Goal: Information Seeking & Learning: Check status

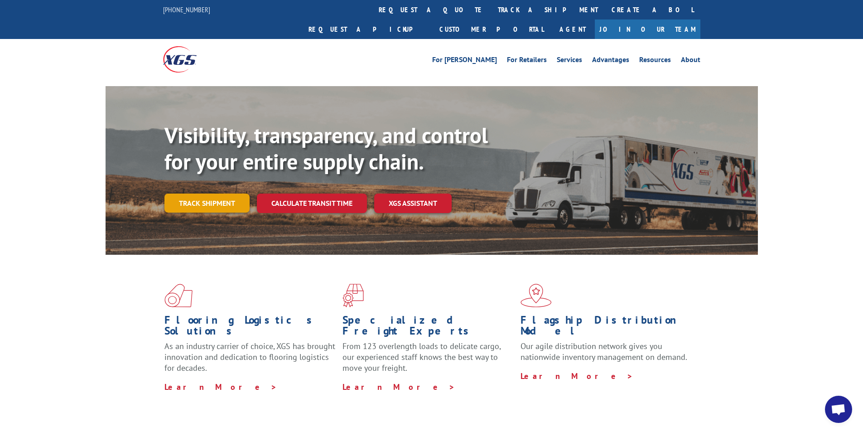
click at [222, 193] on link "Track shipment" at bounding box center [206, 202] width 85 height 19
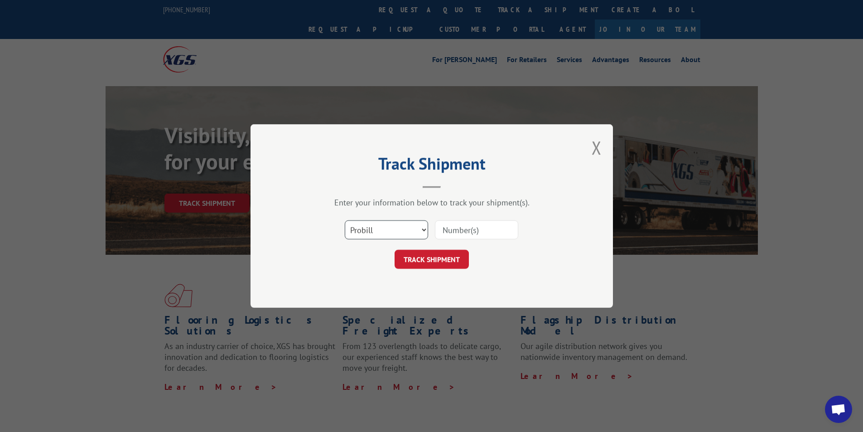
click at [368, 227] on select "Select category... Probill BOL PO" at bounding box center [386, 229] width 83 height 19
select select "bol"
click at [345, 220] on select "Select category... Probill BOL PO" at bounding box center [386, 229] width 83 height 19
paste input "50868841"
type input "50868841"
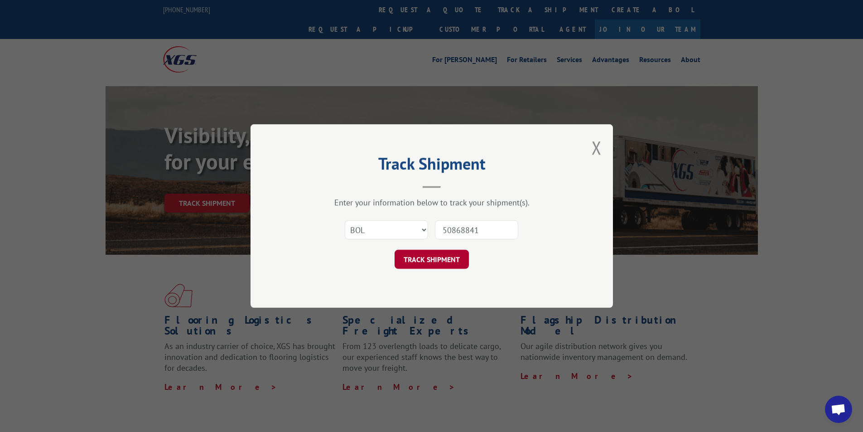
click at [435, 257] on button "TRACK SHIPMENT" at bounding box center [432, 259] width 74 height 19
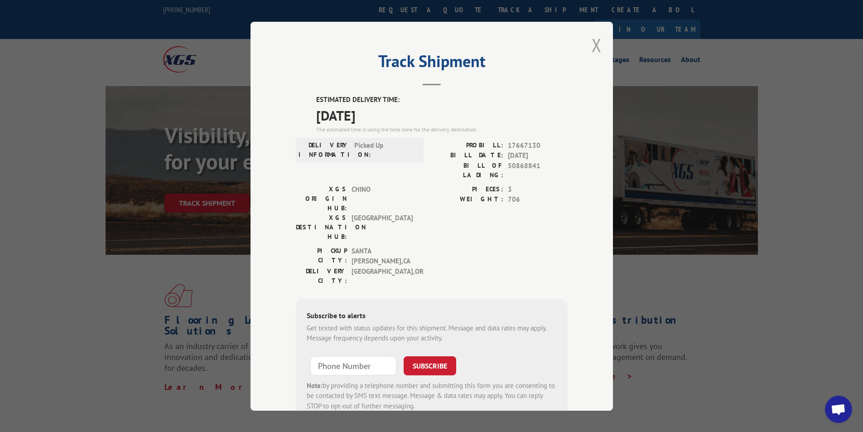
click at [593, 43] on button "Close modal" at bounding box center [597, 45] width 10 height 24
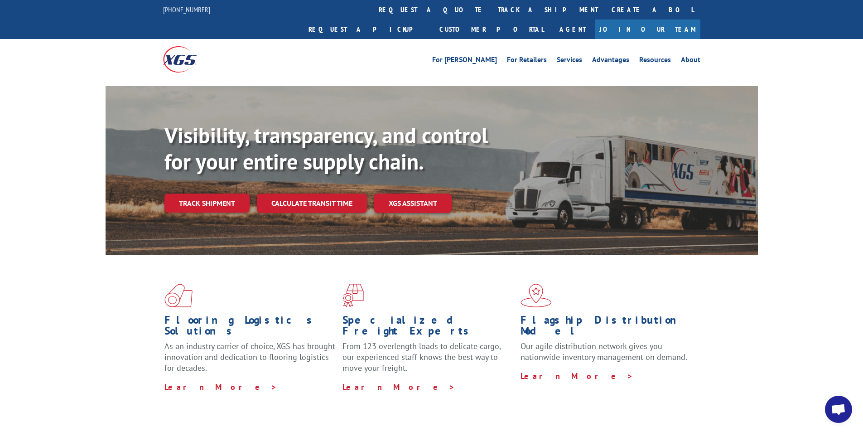
click at [209, 193] on link "Track shipment" at bounding box center [206, 202] width 85 height 19
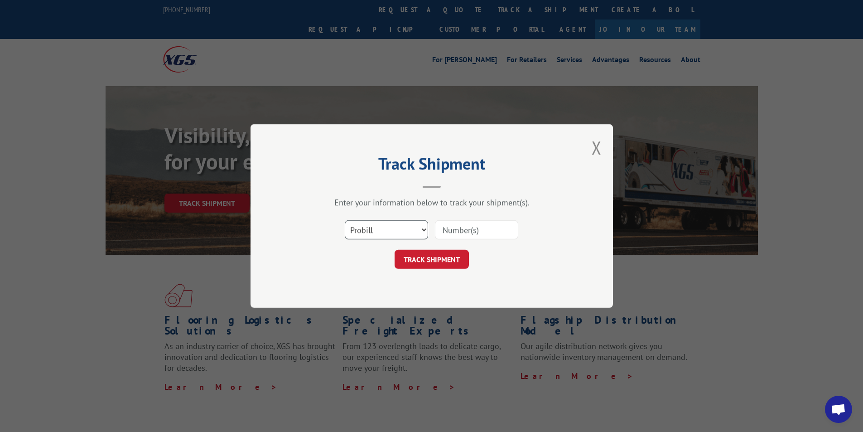
click at [400, 233] on select "Select category... Probill BOL PO" at bounding box center [386, 229] width 83 height 19
select select "bol"
click at [345, 220] on select "Select category... Probill BOL PO" at bounding box center [386, 229] width 83 height 19
paste input "50868841"
type input "50868841"
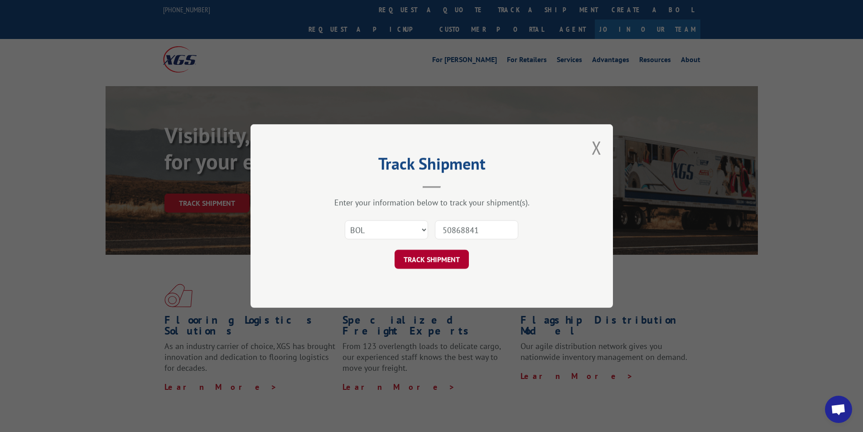
click at [439, 254] on button "TRACK SHIPMENT" at bounding box center [432, 259] width 74 height 19
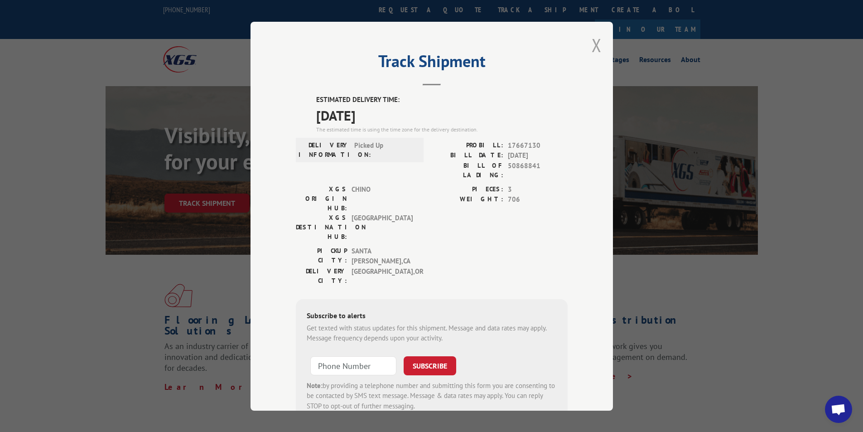
click at [593, 50] on button "Close modal" at bounding box center [597, 45] width 10 height 24
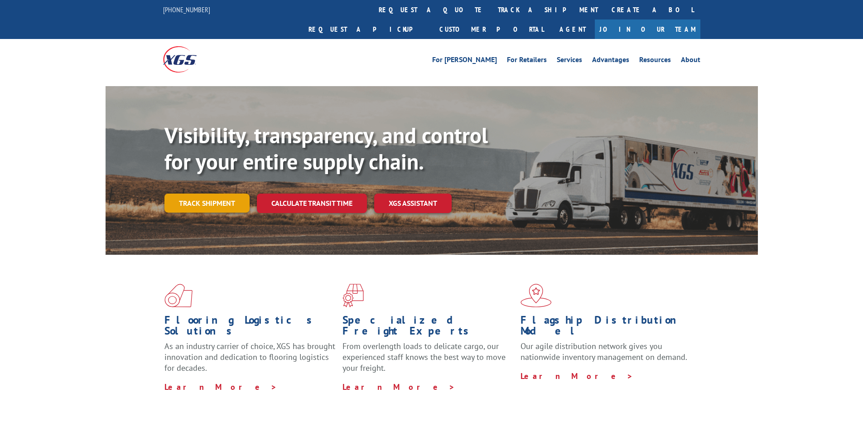
click at [216, 193] on link "Track shipment" at bounding box center [206, 202] width 85 height 19
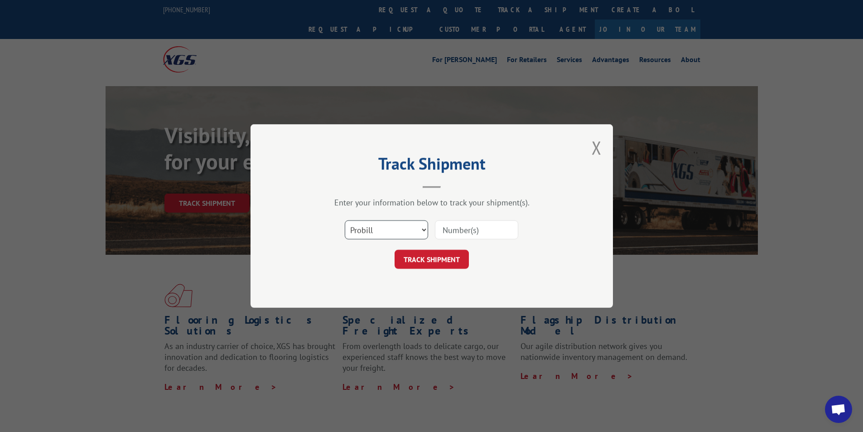
click at [399, 227] on select "Select category... Probill BOL PO" at bounding box center [386, 229] width 83 height 19
select select "bol"
click at [345, 220] on select "Select category... Probill BOL PO" at bounding box center [386, 229] width 83 height 19
paste input "3375234"
type input "3375234"
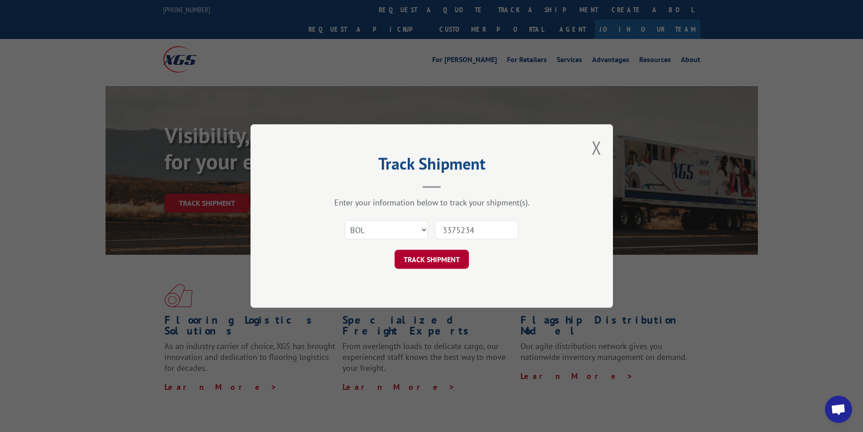
click at [430, 253] on button "TRACK SHIPMENT" at bounding box center [432, 259] width 74 height 19
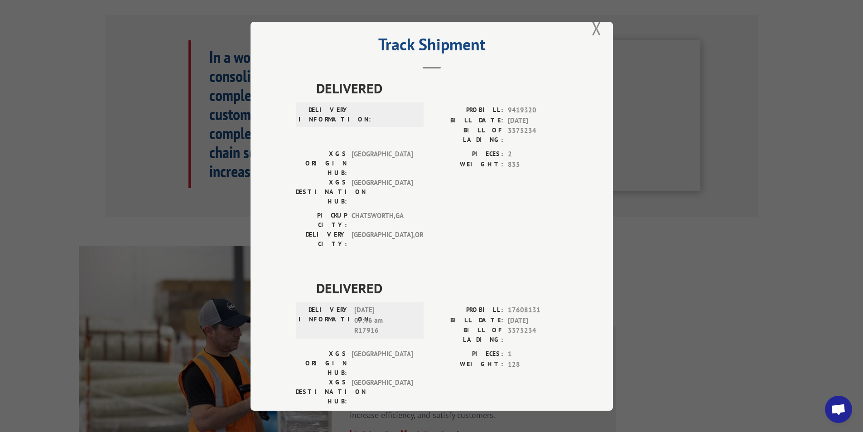
scroll to position [453, 0]
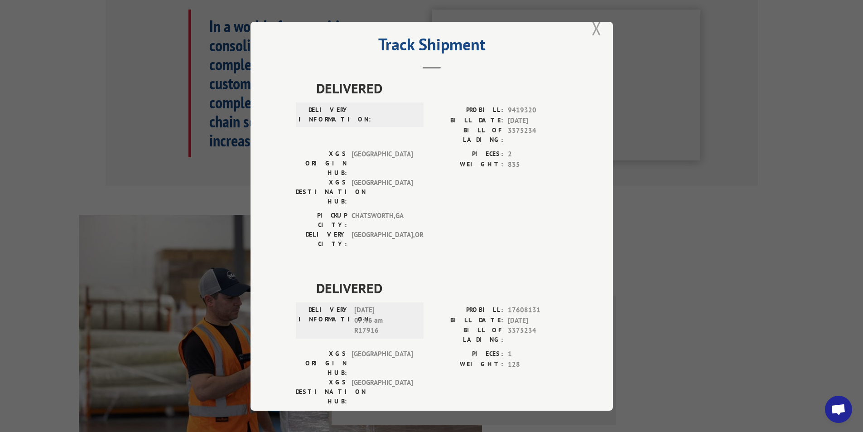
click at [594, 28] on button "Close modal" at bounding box center [597, 28] width 10 height 24
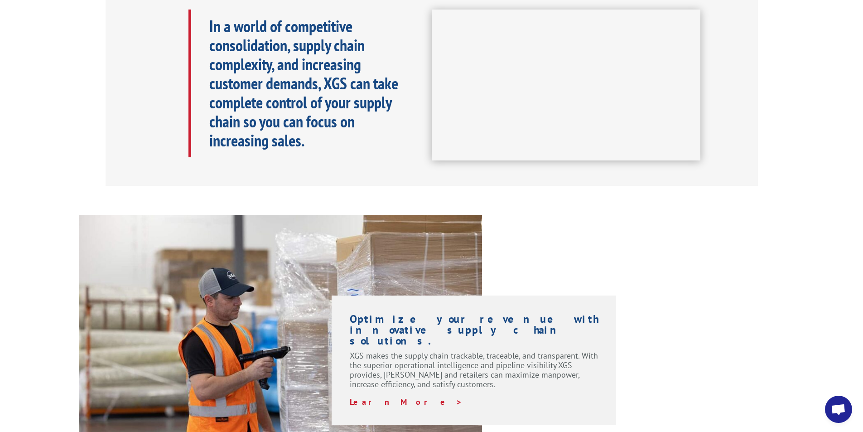
scroll to position [0, 0]
